Goal: Find specific page/section: Find specific page/section

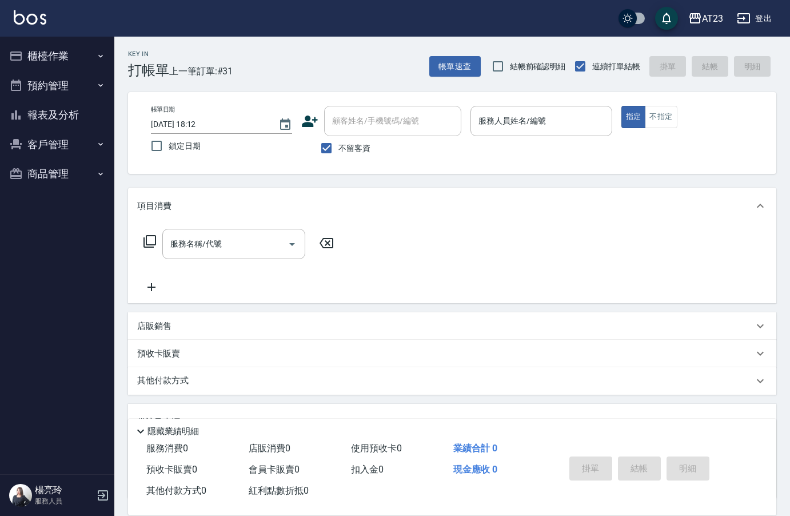
click at [80, 114] on button "報表及分析" at bounding box center [57, 115] width 105 height 30
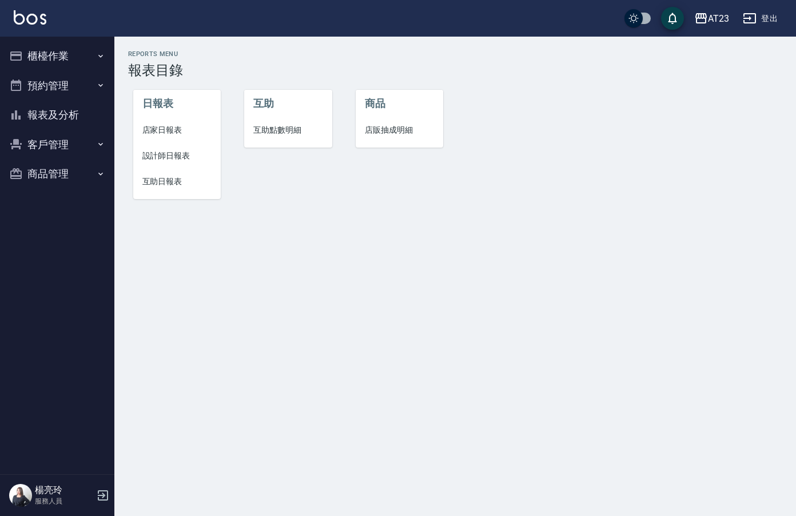
click at [173, 157] on span "設計師日報表" at bounding box center [177, 156] width 70 height 12
